Goal: Information Seeking & Learning: Learn about a topic

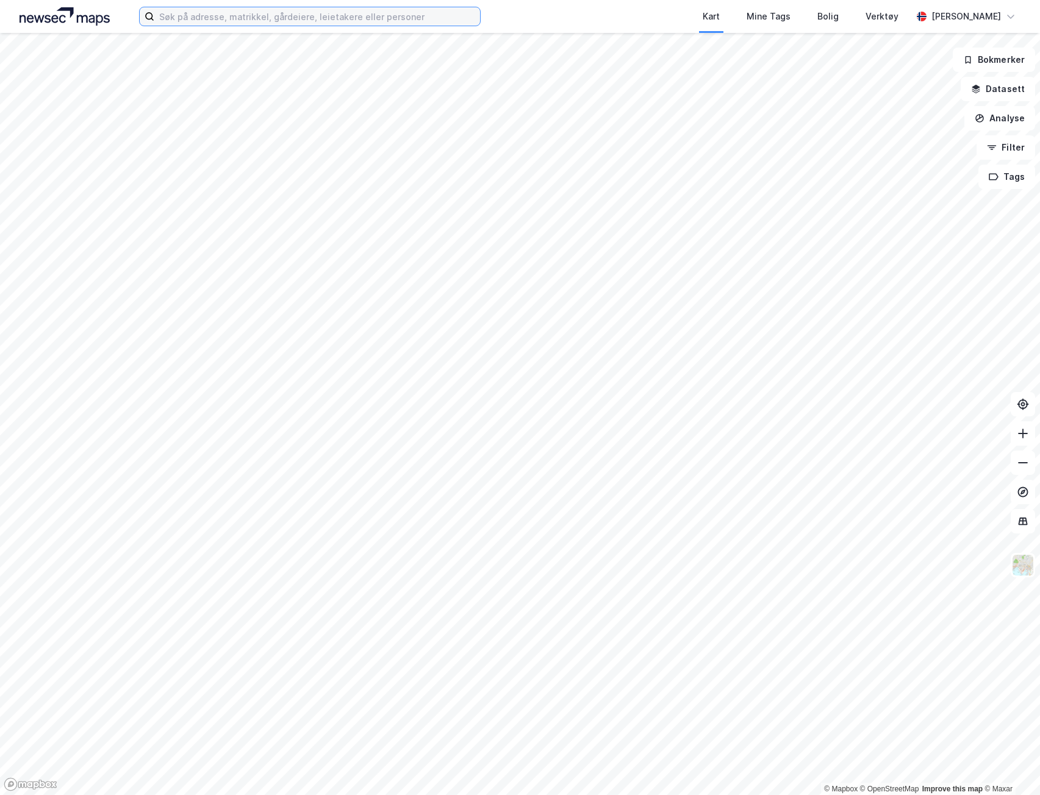
click at [276, 21] on input at bounding box center [317, 16] width 326 height 18
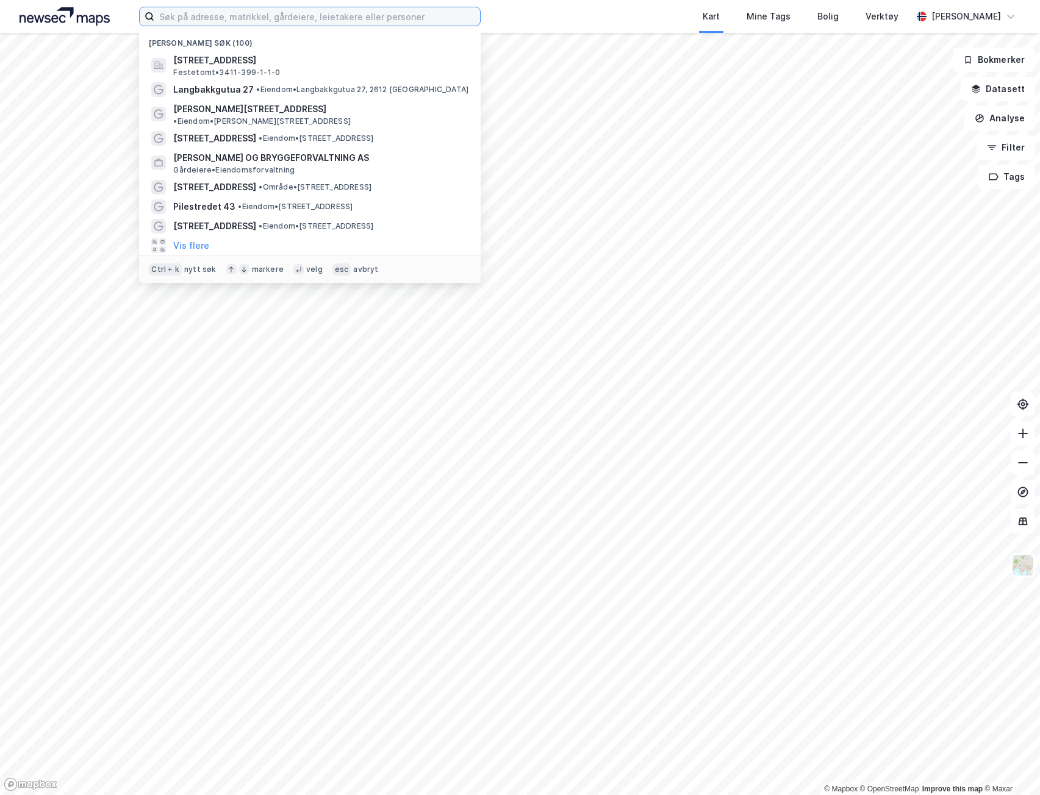
click at [278, 19] on input at bounding box center [317, 16] width 326 height 18
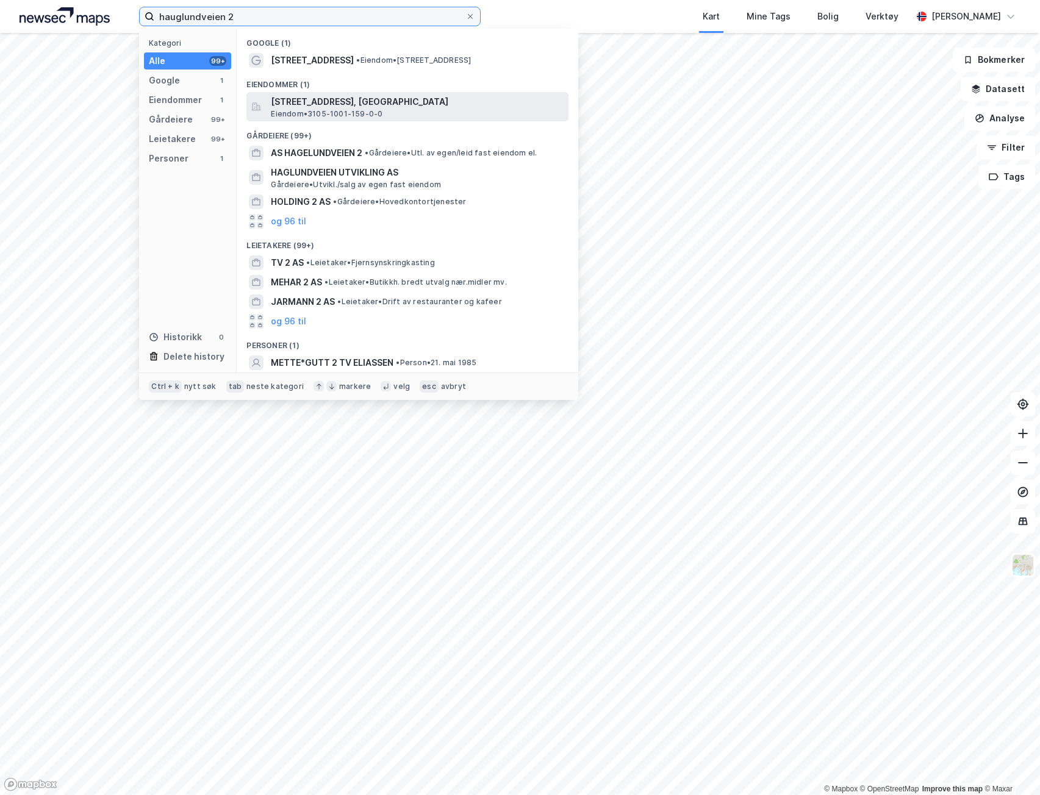
type input "hauglundveien 2"
click at [386, 107] on span "[STREET_ADDRESS], [GEOGRAPHIC_DATA]" at bounding box center [417, 102] width 293 height 15
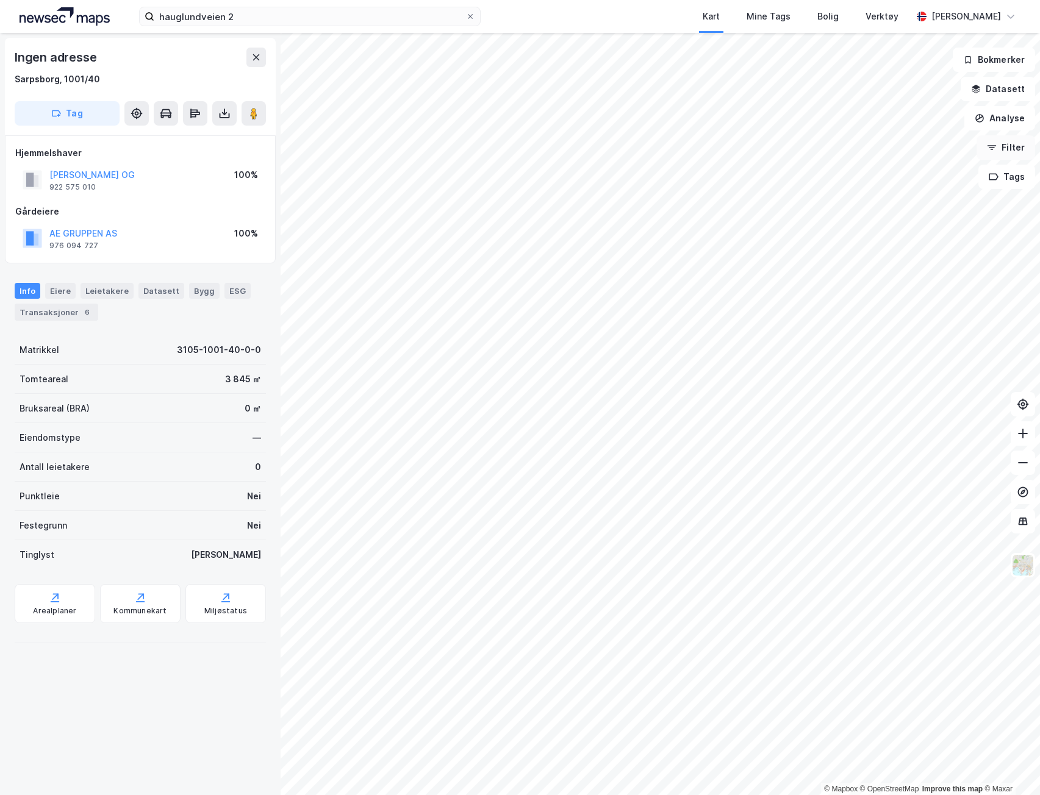
click at [1017, 154] on button "Filter" at bounding box center [1005, 147] width 59 height 24
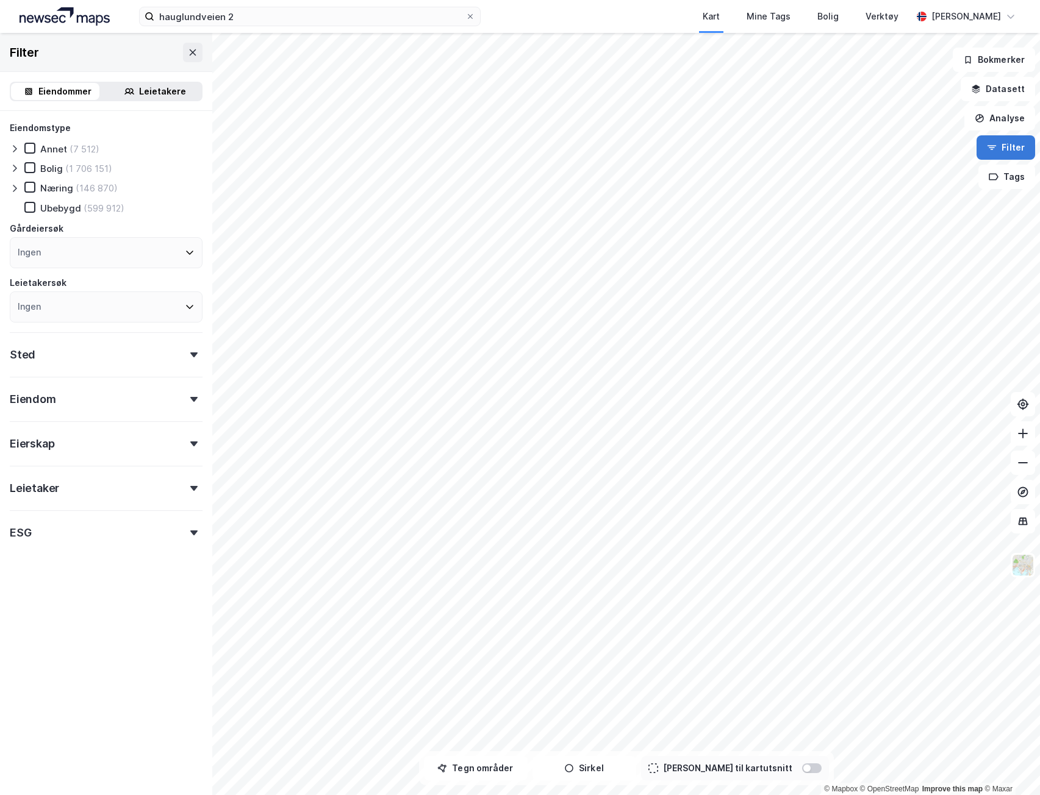
click at [1017, 151] on button "Filter" at bounding box center [1005, 147] width 59 height 24
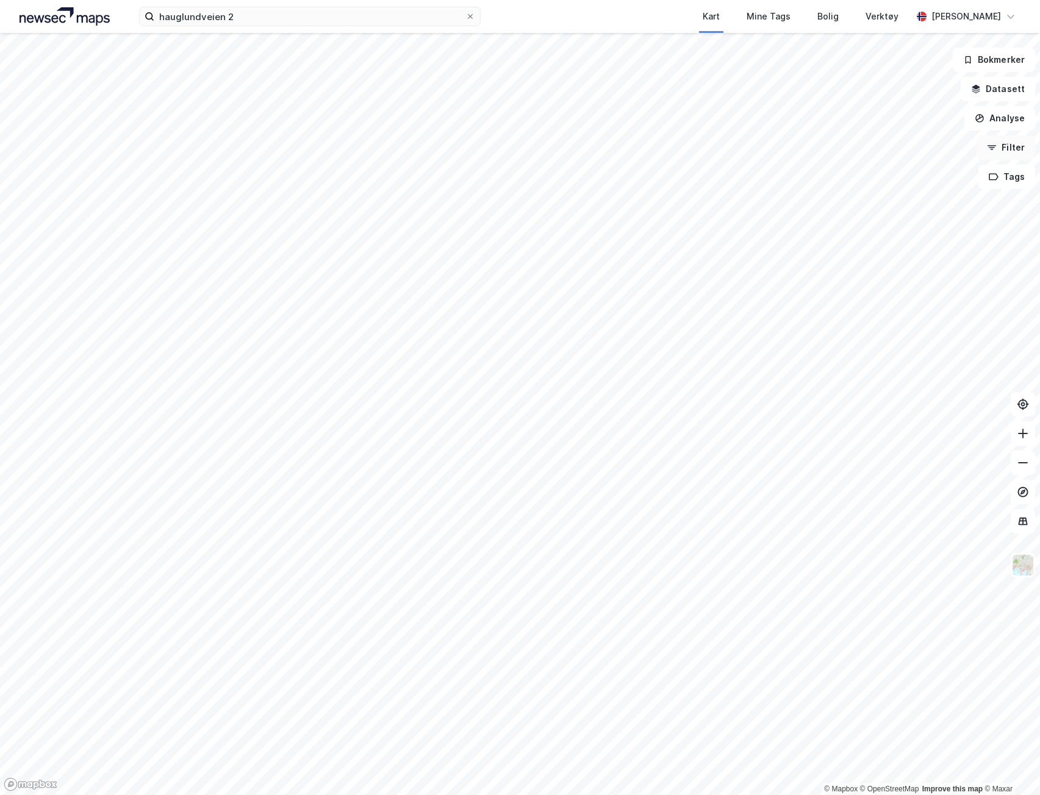
click at [1015, 149] on button "Filter" at bounding box center [1005, 147] width 59 height 24
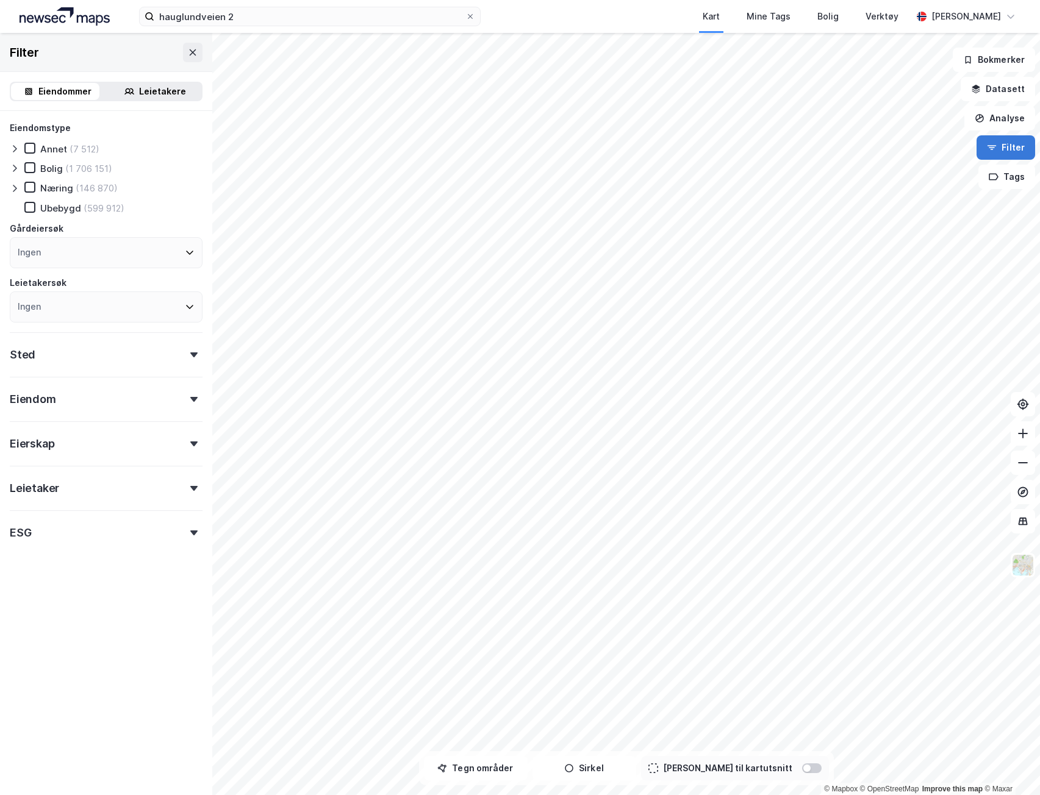
click at [1015, 149] on button "Filter" at bounding box center [1005, 147] width 59 height 24
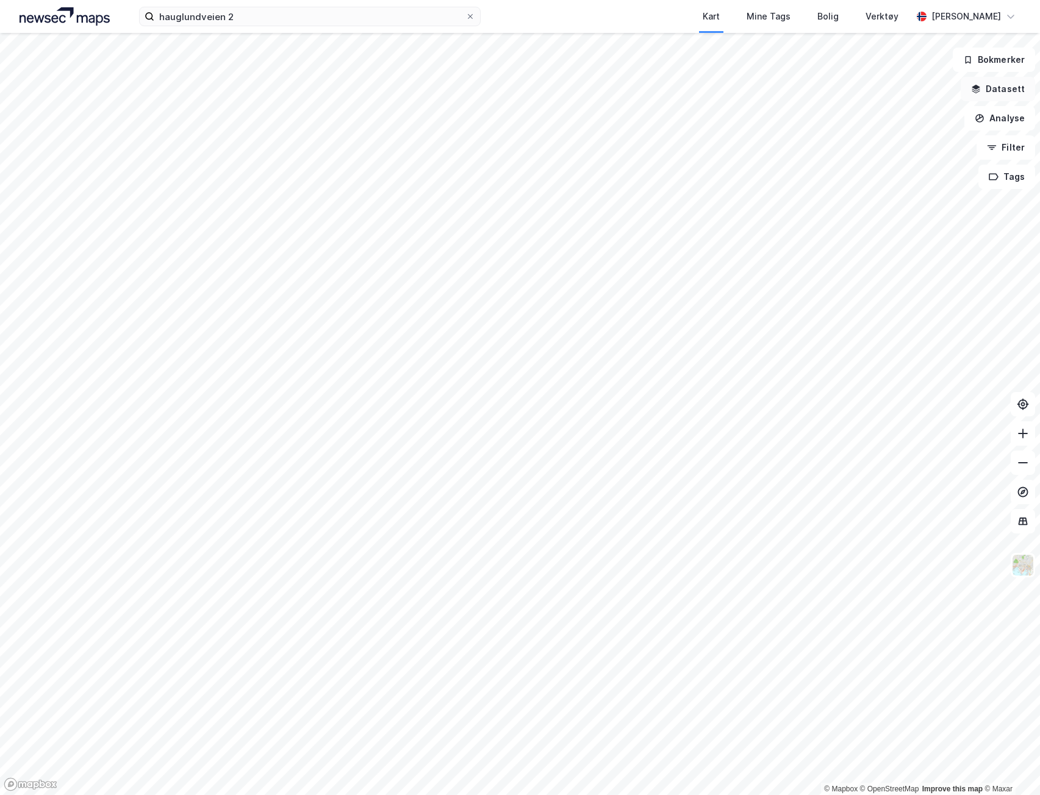
click at [1008, 85] on button "Datasett" at bounding box center [998, 89] width 74 height 24
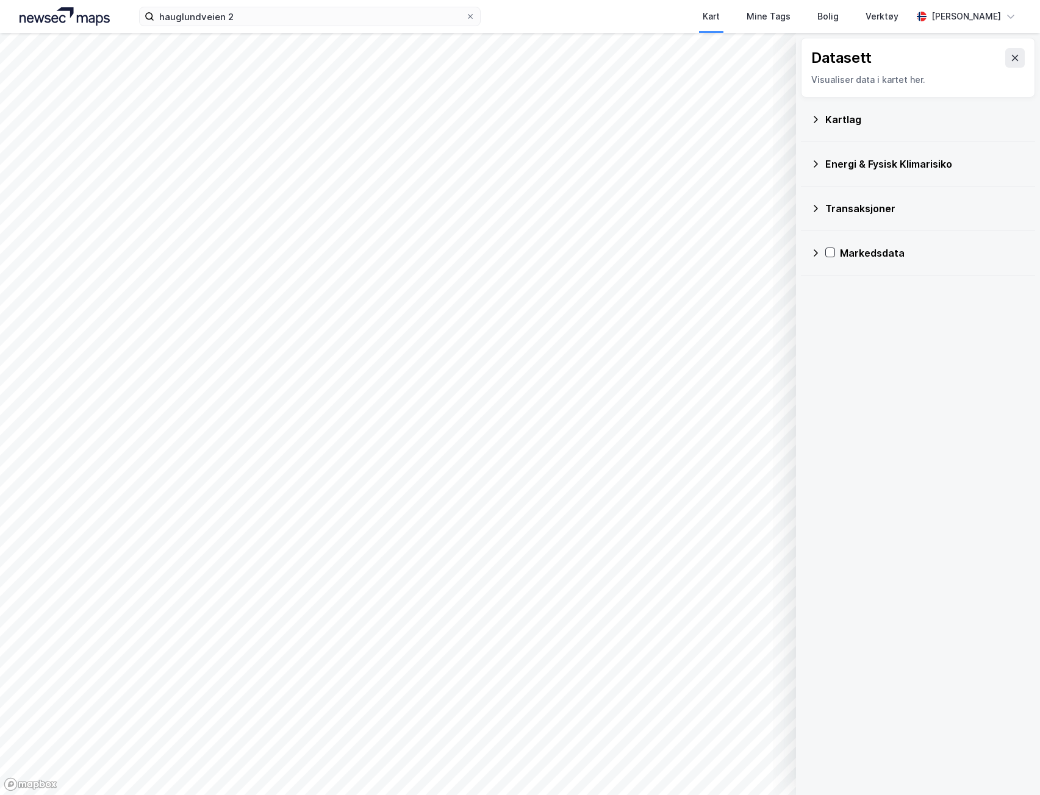
click at [813, 122] on icon at bounding box center [816, 120] width 10 height 10
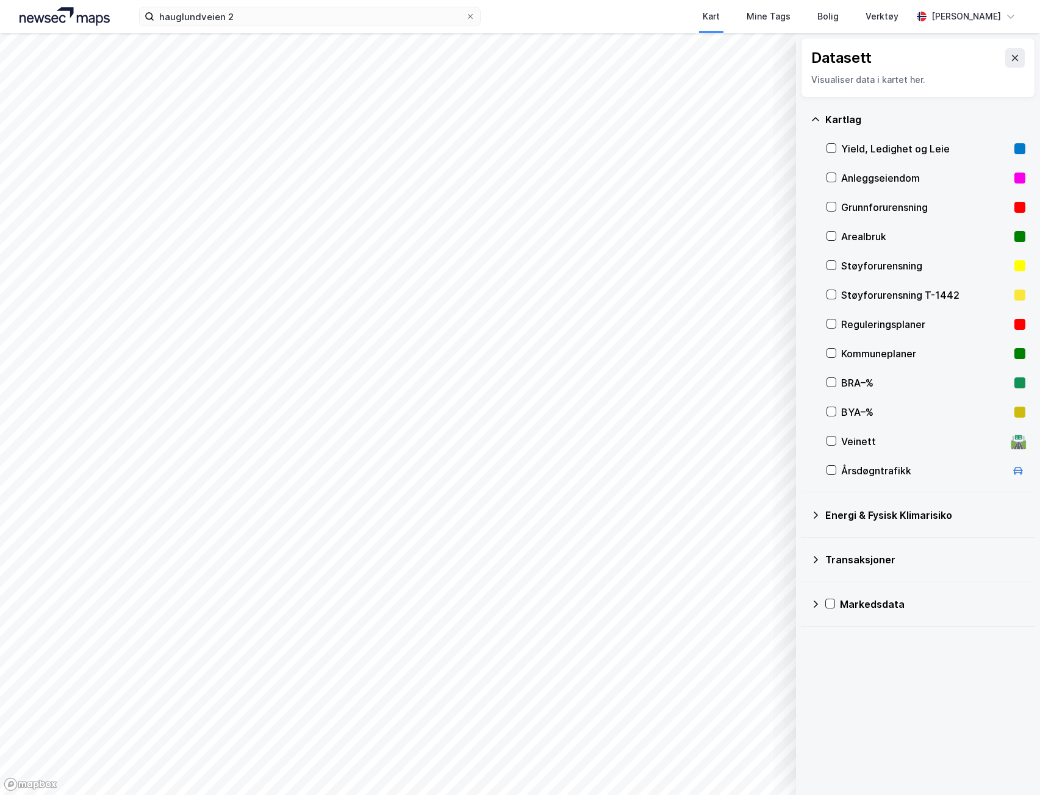
click at [833, 331] on div "Reguleringsplaner" at bounding box center [925, 324] width 199 height 29
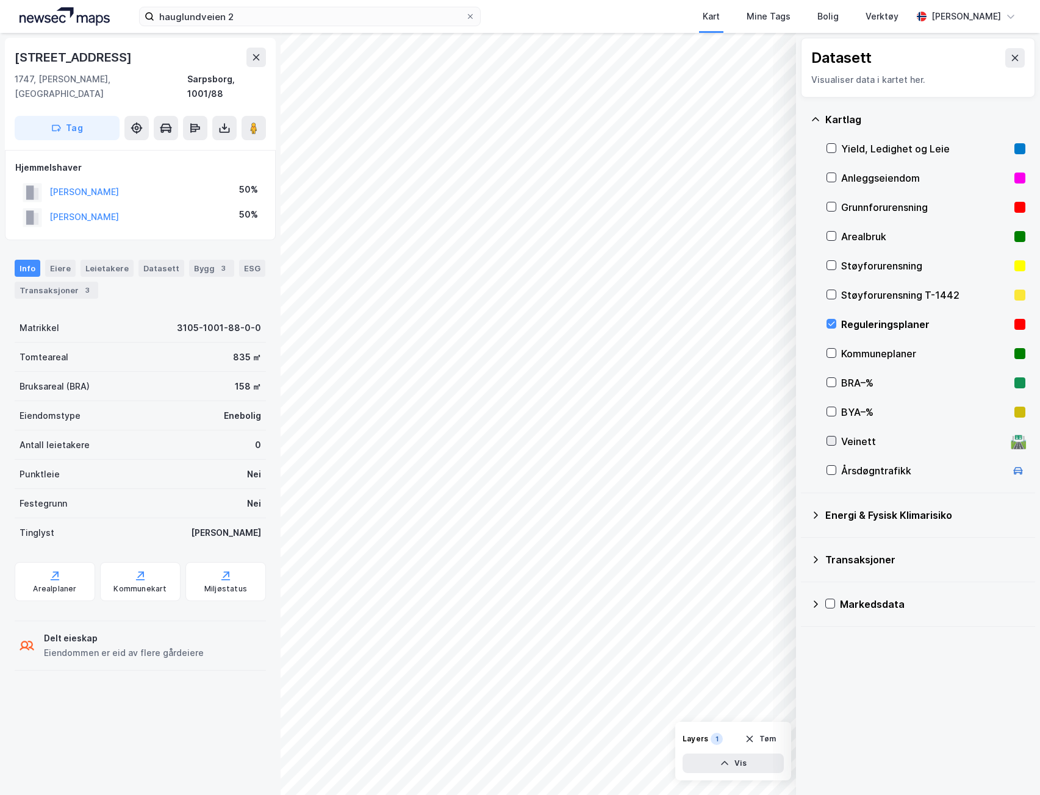
click at [829, 439] on icon at bounding box center [831, 441] width 9 height 9
click at [830, 441] on icon at bounding box center [831, 441] width 9 height 9
